Goal: Transaction & Acquisition: Purchase product/service

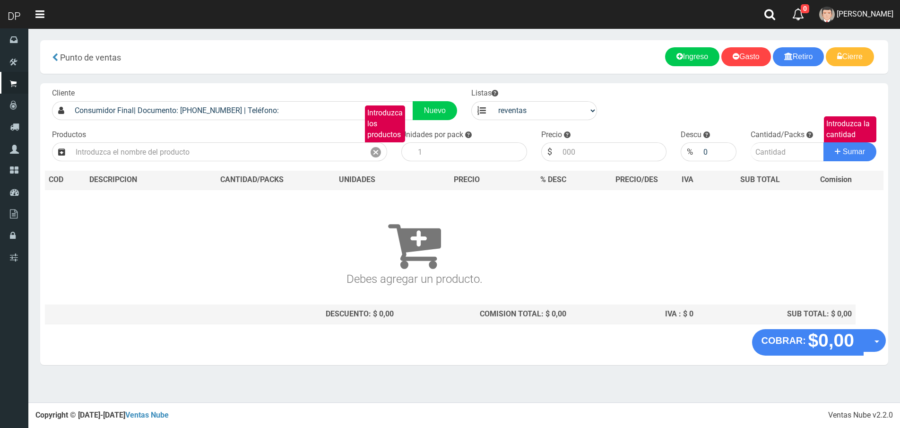
select select "3"
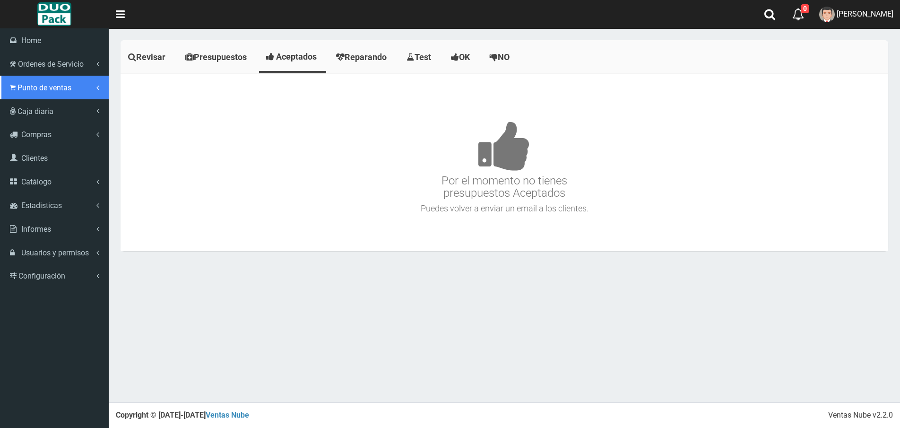
click at [24, 91] on span "Punto de ventas" at bounding box center [44, 87] width 54 height 9
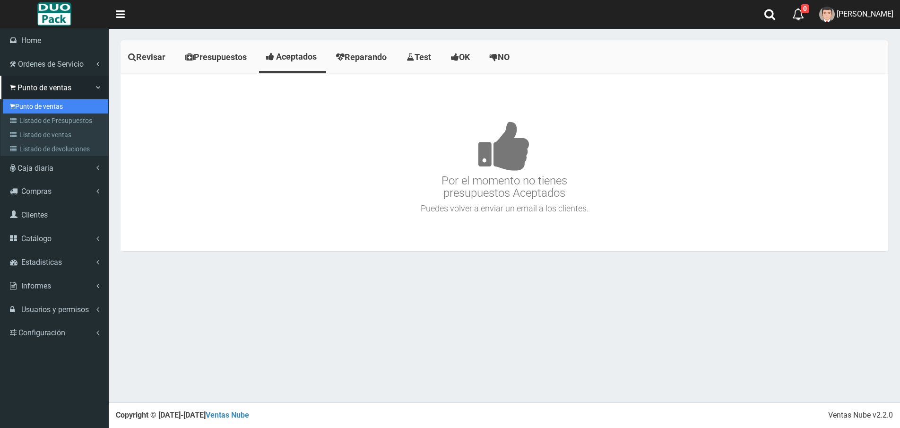
click at [33, 100] on link "Punto de ventas" at bounding box center [55, 106] width 105 height 14
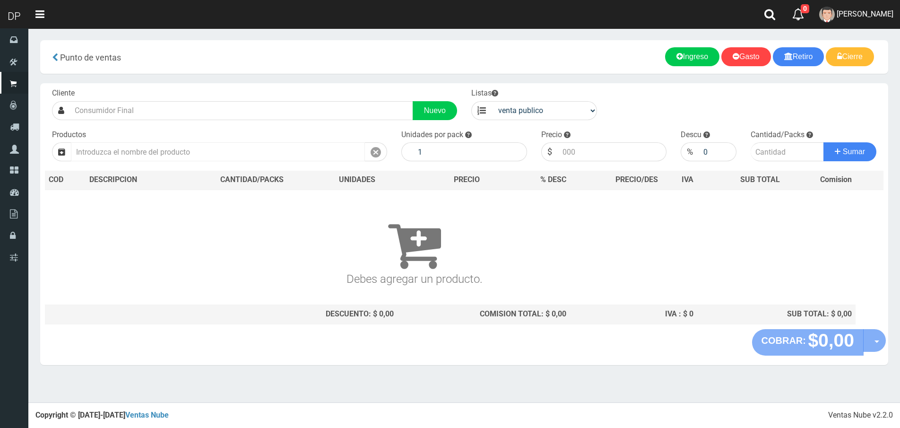
click at [138, 148] on input "text" at bounding box center [218, 151] width 294 height 19
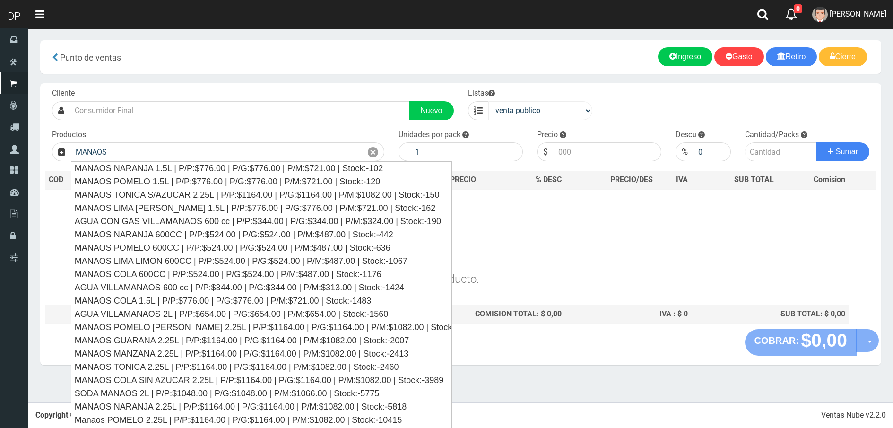
type input "MANAOS"
click at [554, 118] on select "venta publico Sup chinos reventas" at bounding box center [540, 110] width 104 height 19
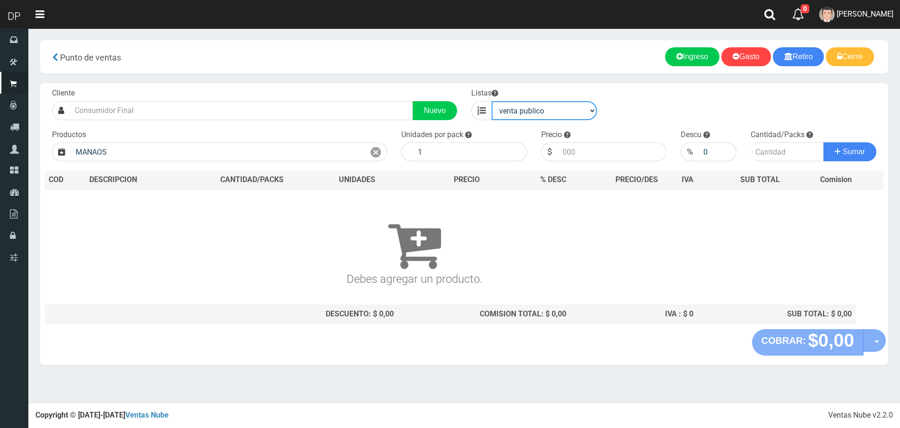
click at [491, 101] on select "venta publico Sup chinos reventas" at bounding box center [543, 110] width 105 height 19
drag, startPoint x: 544, startPoint y: 105, endPoint x: 544, endPoint y: 118, distance: 12.8
click at [544, 105] on select "venta publico Sup chinos reventas" at bounding box center [543, 110] width 105 height 19
select select "2"
click at [491, 101] on select "venta publico Sup chinos reventas" at bounding box center [543, 110] width 105 height 19
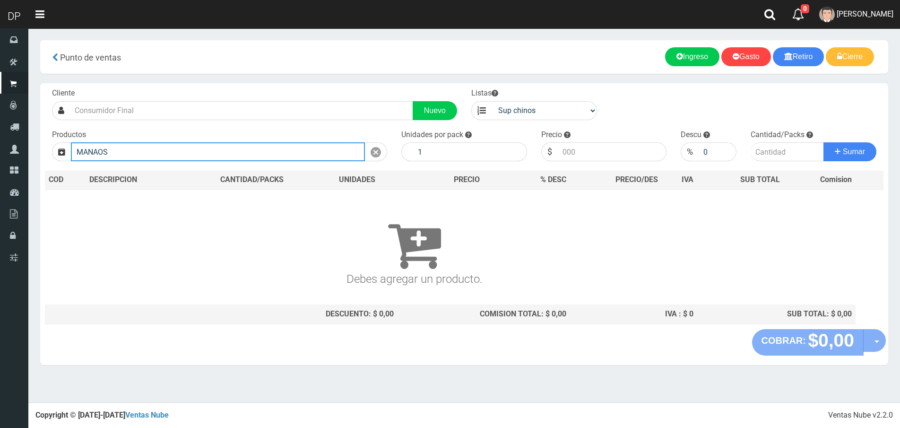
click at [222, 160] on input "MANAOS" at bounding box center [218, 151] width 294 height 19
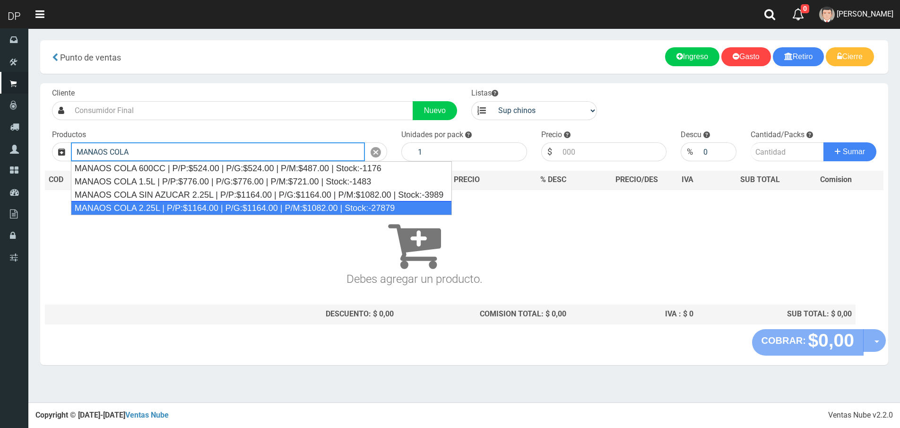
click at [189, 208] on div "MANAOS COLA 2.25L | P/P:$1164.00 | P/G:$1164.00 | P/M:$1082.00 | Stock:-27879" at bounding box center [261, 208] width 381 height 14
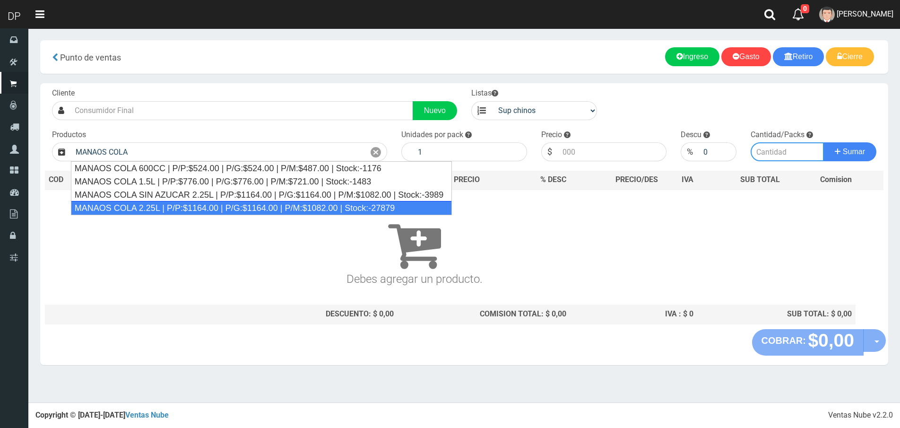
type input "MANAOS COLA 2.25L | P/P:$1164.00 | P/G:$1164.00 | P/M:$1082.00 | Stock:-27879"
type input "6"
type input "1164.00"
